Goal: Entertainment & Leisure: Consume media (video, audio)

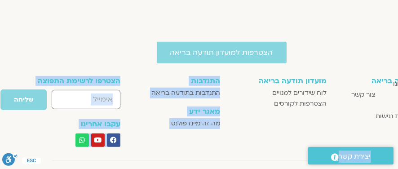
scroll to position [731, -22]
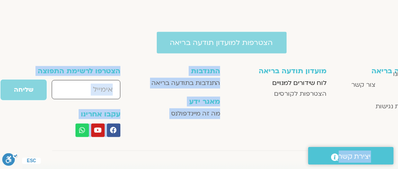
click at [308, 81] on span "לוח שידורים למנויים" at bounding box center [299, 83] width 54 height 11
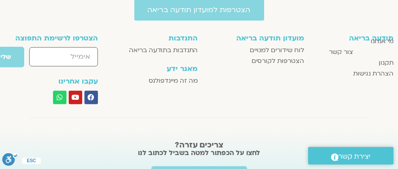
scroll to position [764, 0]
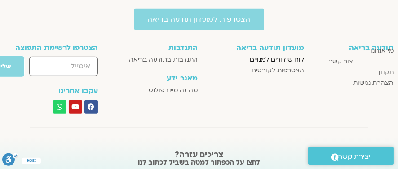
click at [278, 58] on span "לוח שידורים למנויים" at bounding box center [277, 59] width 54 height 11
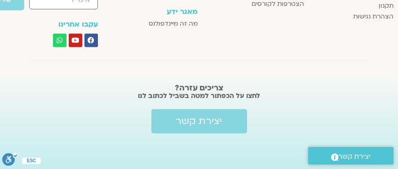
scroll to position [785, 0]
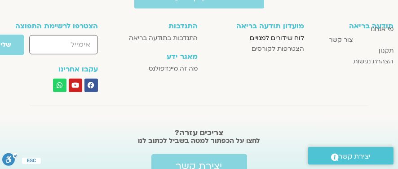
click at [283, 38] on span "לוח שידורים למנויים" at bounding box center [277, 38] width 54 height 11
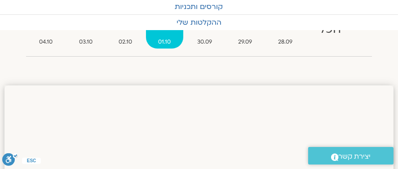
click at [169, 38] on span "01.10" at bounding box center [164, 41] width 37 height 9
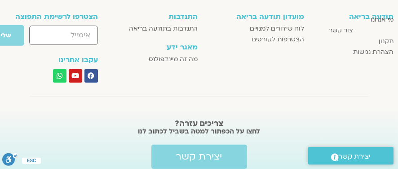
scroll to position [785, 0]
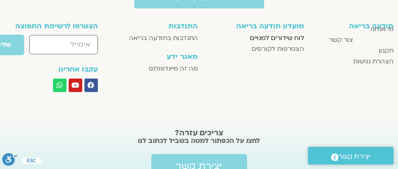
click at [283, 35] on span "לוח שידורים למנויים" at bounding box center [277, 38] width 54 height 11
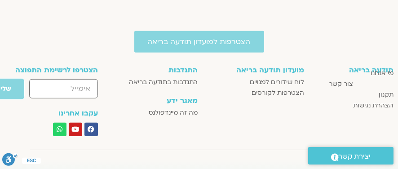
scroll to position [740, 0]
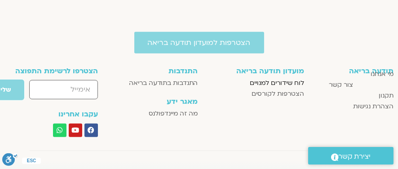
click at [275, 81] on span "לוח שידורים למנויים" at bounding box center [277, 83] width 54 height 11
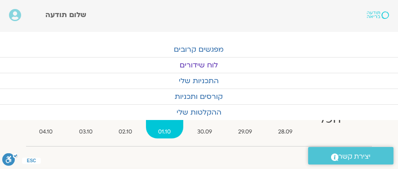
click at [199, 65] on link "לוח שידורים" at bounding box center [199, 65] width 398 height 15
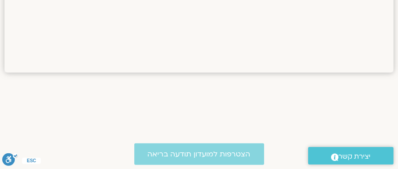
scroll to position [719, 0]
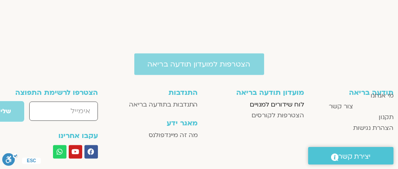
click at [273, 105] on span "לוח שידורים למנויים" at bounding box center [277, 104] width 54 height 11
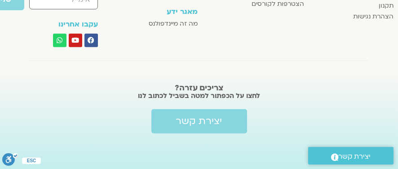
scroll to position [785, 0]
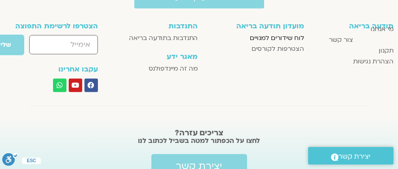
click at [280, 37] on span "לוח שידורים למנויים" at bounding box center [277, 38] width 54 height 11
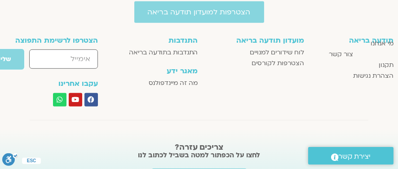
scroll to position [740, 0]
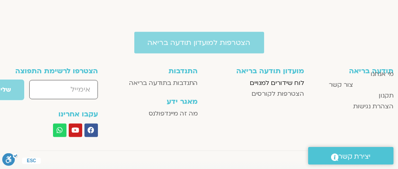
click at [280, 83] on span "לוח שידורים למנויים" at bounding box center [277, 83] width 54 height 11
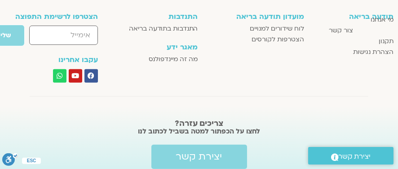
scroll to position [785, 0]
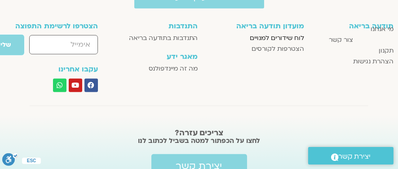
click at [285, 38] on span "לוח שידורים למנויים" at bounding box center [277, 38] width 54 height 11
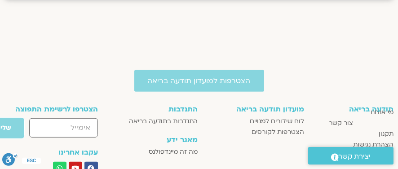
scroll to position [747, 0]
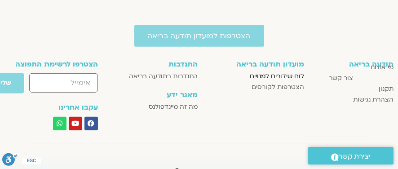
click at [270, 75] on span "לוח שידורים למנויים" at bounding box center [277, 76] width 54 height 11
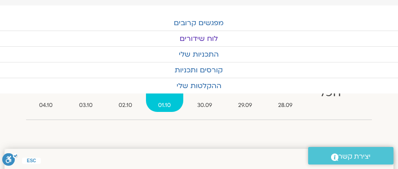
scroll to position [22, 0]
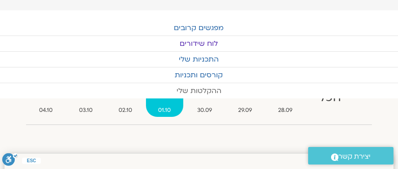
click at [196, 89] on link "ההקלטות שלי" at bounding box center [199, 90] width 398 height 15
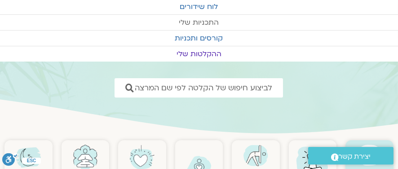
scroll to position [90, 0]
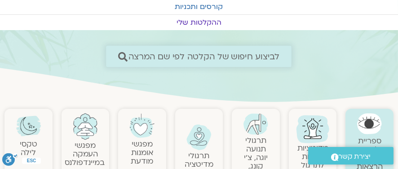
click at [122, 54] on icon at bounding box center [122, 56] width 9 height 9
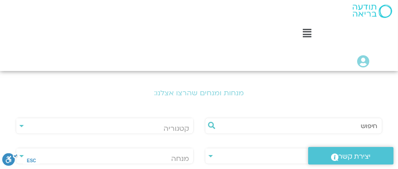
scroll to position [225, 0]
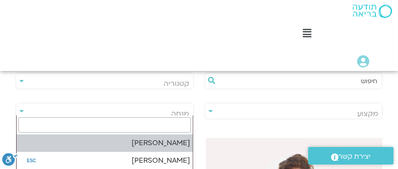
click at [178, 113] on span "מנחה" at bounding box center [181, 114] width 18 height 10
click at [210, 80] on icon at bounding box center [211, 80] width 7 height 7
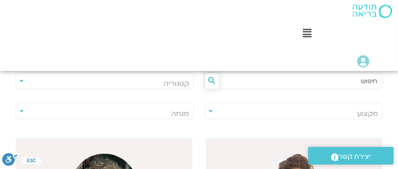
click at [211, 80] on icon at bounding box center [211, 80] width 7 height 7
click at [209, 79] on icon at bounding box center [211, 80] width 7 height 7
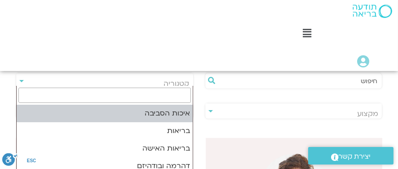
click at [186, 82] on span "קטגוריה" at bounding box center [177, 84] width 26 height 10
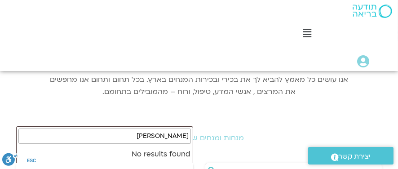
scroll to position [134, 0]
type input "ר"
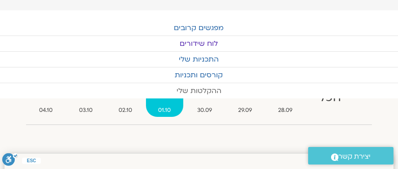
click at [203, 89] on link "ההקלטות שלי" at bounding box center [199, 90] width 398 height 15
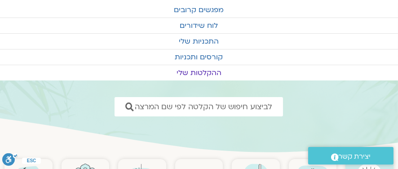
scroll to position [45, 0]
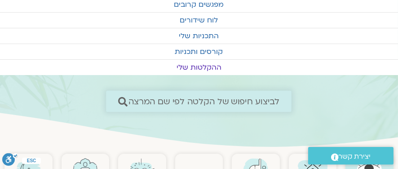
click at [120, 98] on icon at bounding box center [122, 101] width 9 height 9
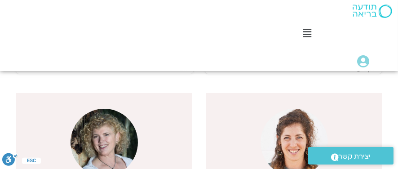
scroll to position [225, 0]
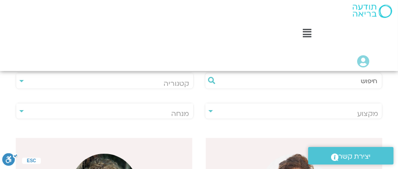
click at [175, 112] on span "מנחה" at bounding box center [181, 114] width 18 height 10
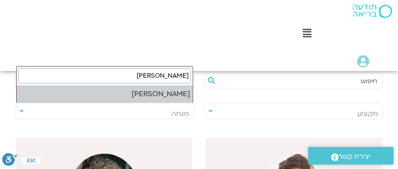
type input "[PERSON_NAME]"
select select "*****"
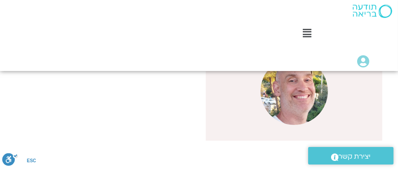
scroll to position [276, 0]
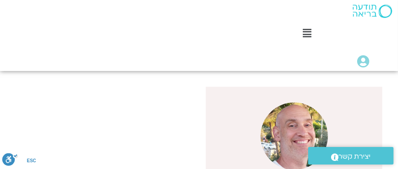
click at [288, 127] on img at bounding box center [294, 135] width 67 height 67
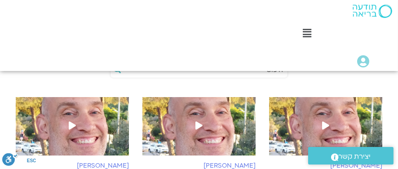
scroll to position [359, 0]
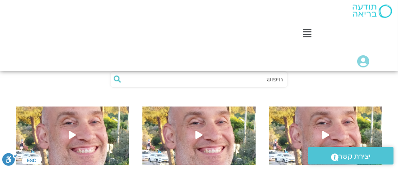
click at [325, 131] on icon at bounding box center [325, 135] width 7 height 8
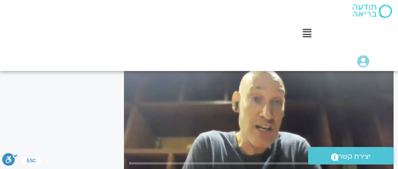
scroll to position [127, 0]
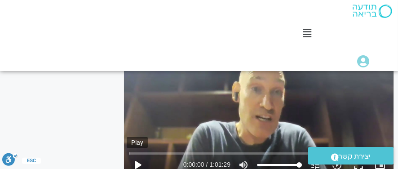
click at [137, 154] on button "play_arrow" at bounding box center [138, 165] width 22 height 22
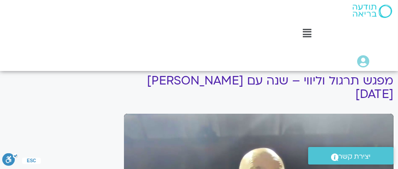
scroll to position [82, 0]
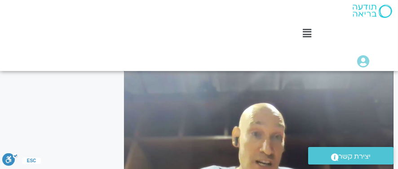
drag, startPoint x: 189, startPoint y: 139, endPoint x: 180, endPoint y: 137, distance: 9.3
click at [189, 139] on div "Skip Ad 9:56 pause 0:39:38 / 1:01:29 volume_up Mute tune Resolution Auto 720p s…" at bounding box center [259, 145] width 270 height 152
type input "2378.258263"
